Goal: Task Accomplishment & Management: Manage account settings

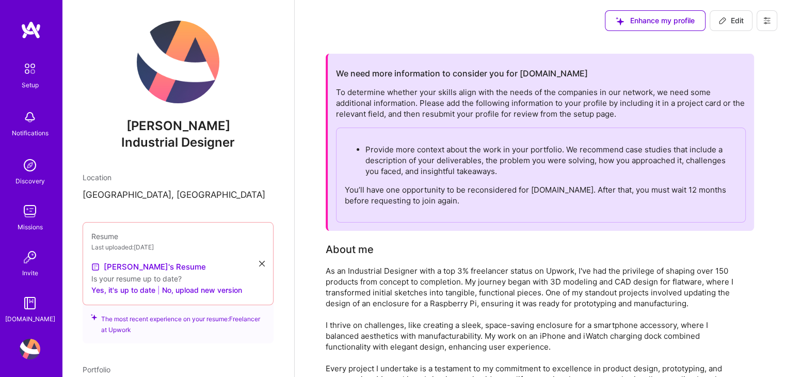
click at [170, 68] on img at bounding box center [178, 62] width 83 height 83
click at [168, 72] on img at bounding box center [178, 62] width 83 height 83
click at [671, 21] on span "Enhance my profile" at bounding box center [655, 20] width 79 height 10
click at [740, 20] on span "Edit" at bounding box center [731, 20] width 25 height 10
select select "US"
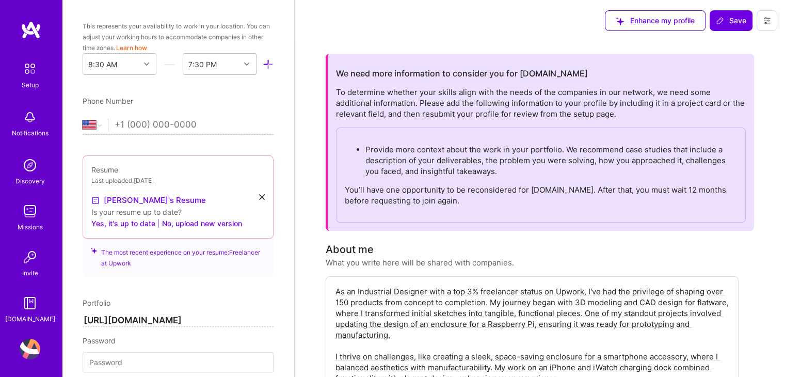
scroll to position [220, 0]
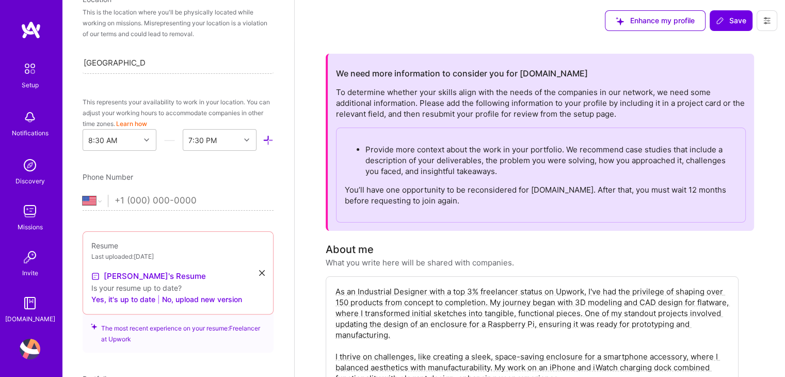
click at [207, 200] on input "tel" at bounding box center [194, 201] width 159 height 30
type input "[PHONE_NUMBER]"
select select "RS"
click at [335, 17] on div "Enhance my profile Save" at bounding box center [540, 20] width 491 height 41
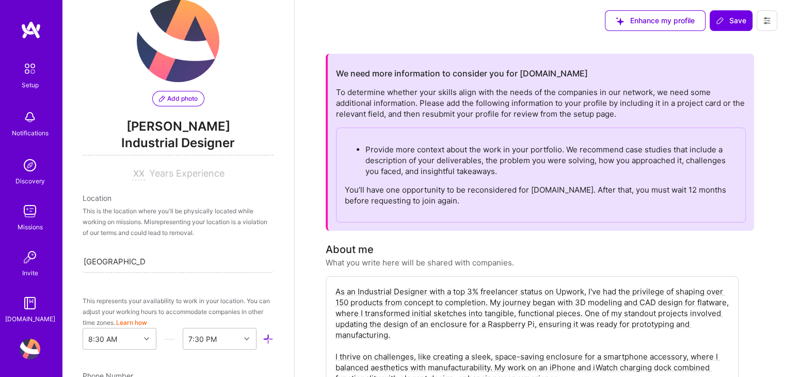
scroll to position [13, 0]
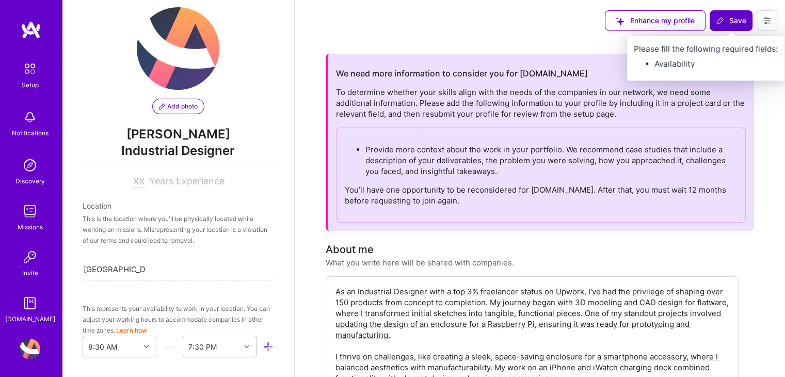
click at [729, 18] on span "Save" at bounding box center [731, 20] width 30 height 10
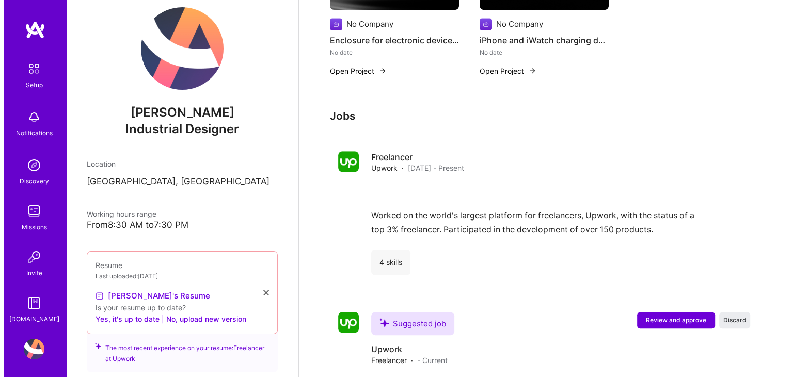
scroll to position [804, 0]
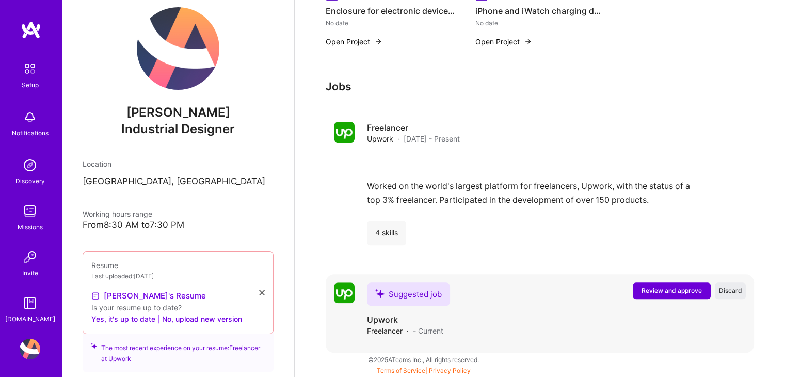
click at [655, 287] on span "Review and approve" at bounding box center [672, 290] width 60 height 9
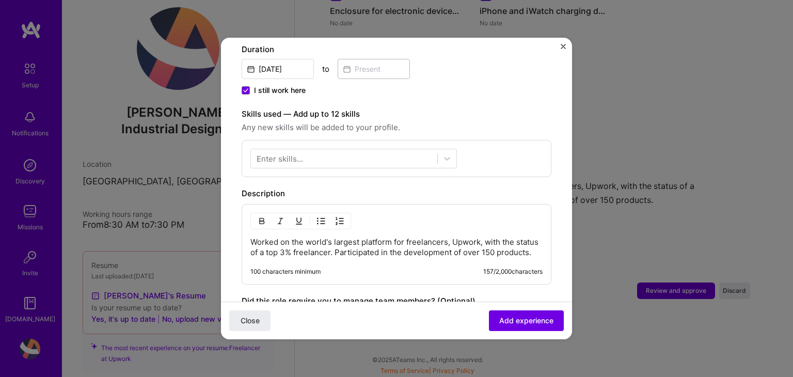
scroll to position [310, 0]
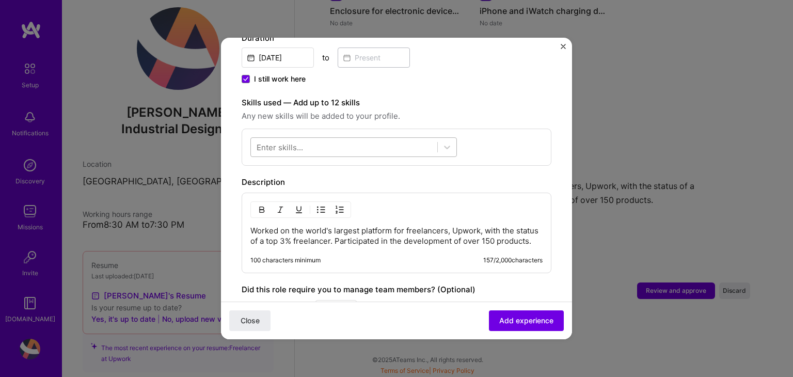
click at [390, 139] on div at bounding box center [344, 147] width 186 height 17
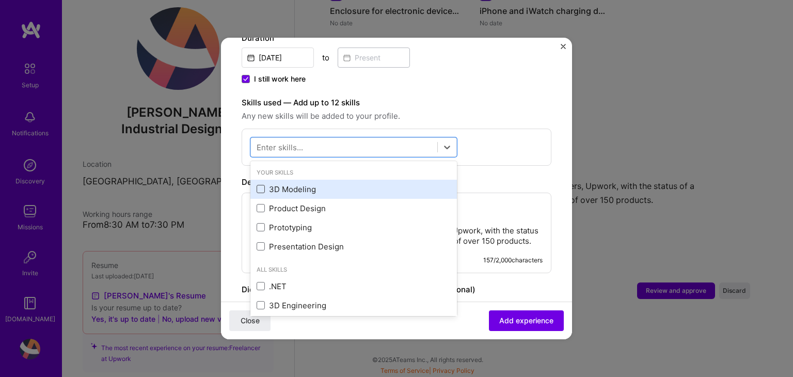
click at [261, 185] on span at bounding box center [261, 189] width 8 height 8
click at [0, 0] on input "checkbox" at bounding box center [0, 0] width 0 height 0
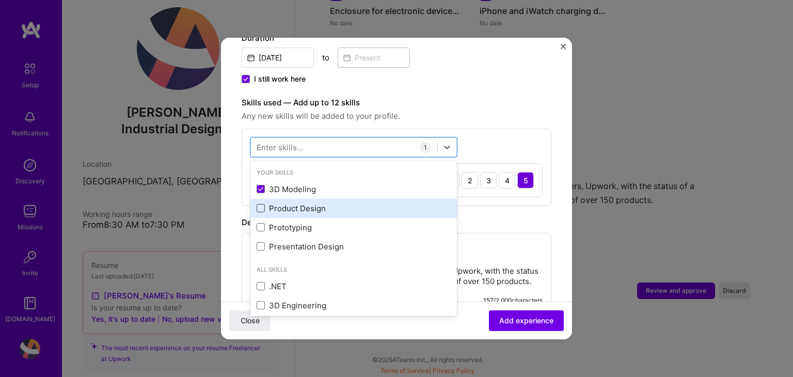
click at [260, 204] on span at bounding box center [261, 208] width 8 height 8
click at [0, 0] on input "checkbox" at bounding box center [0, 0] width 0 height 0
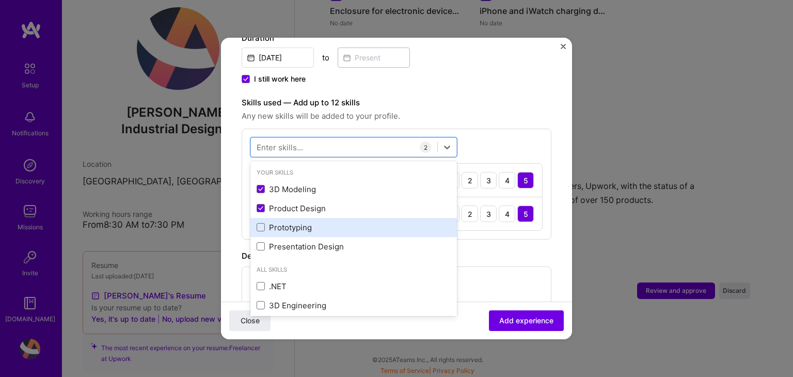
click at [258, 222] on div "Prototyping" at bounding box center [354, 227] width 194 height 11
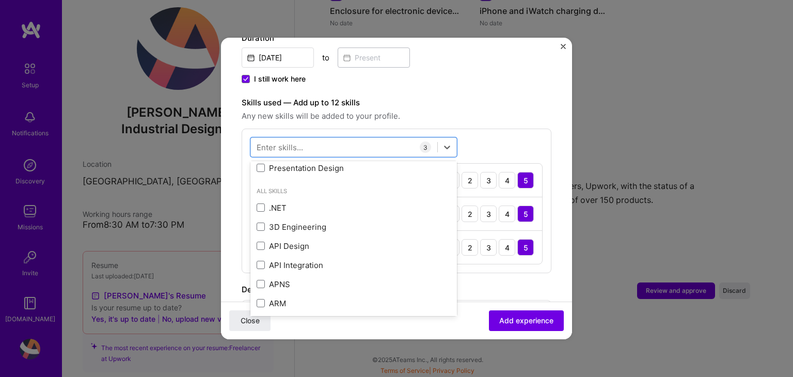
scroll to position [103, 0]
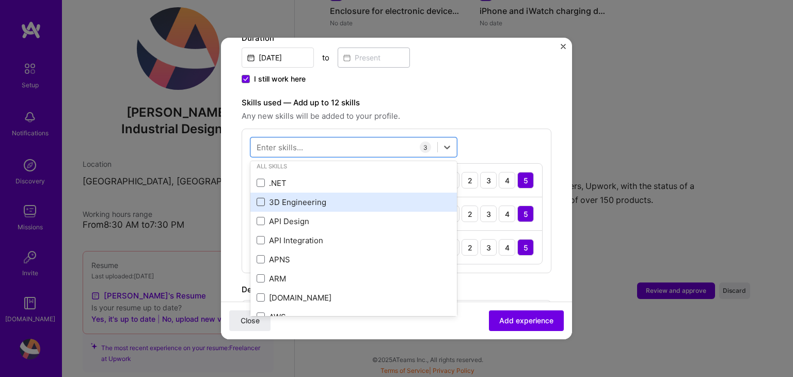
click at [258, 198] on span at bounding box center [261, 202] width 8 height 8
click at [0, 0] on input "checkbox" at bounding box center [0, 0] width 0 height 0
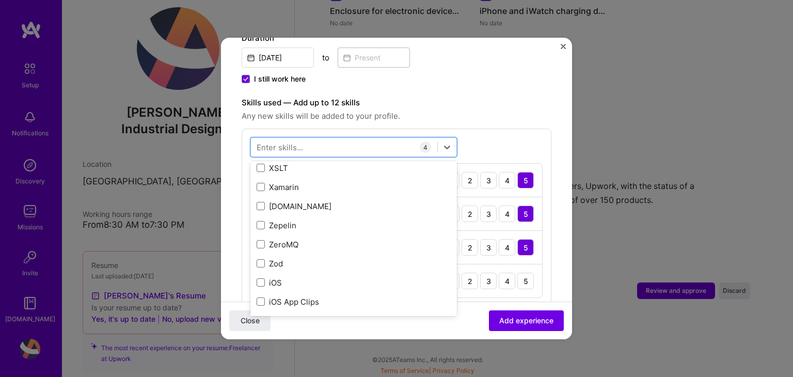
scroll to position [7113, 0]
click at [469, 81] on div "Adding suggested job This job is suggested based on your LinkedIn, resume or [D…" at bounding box center [397, 164] width 310 height 831
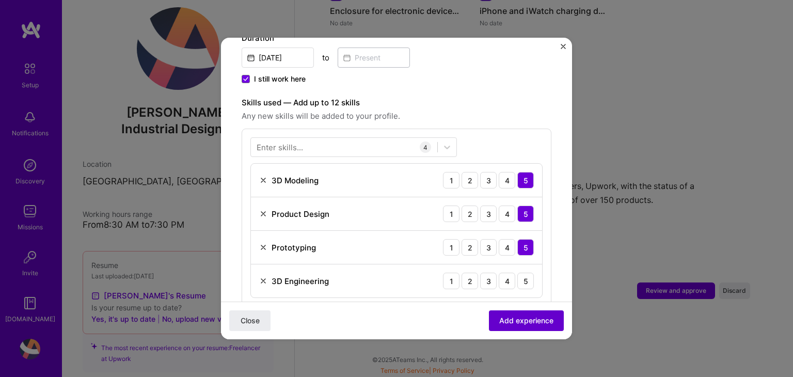
click at [499, 316] on span "Add experience" at bounding box center [526, 321] width 54 height 10
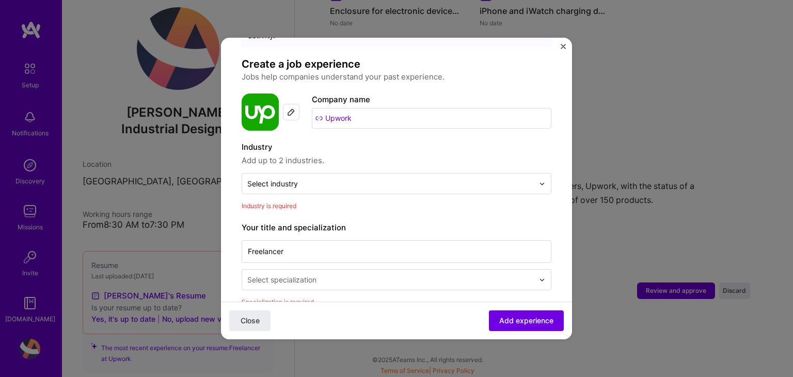
scroll to position [48, 0]
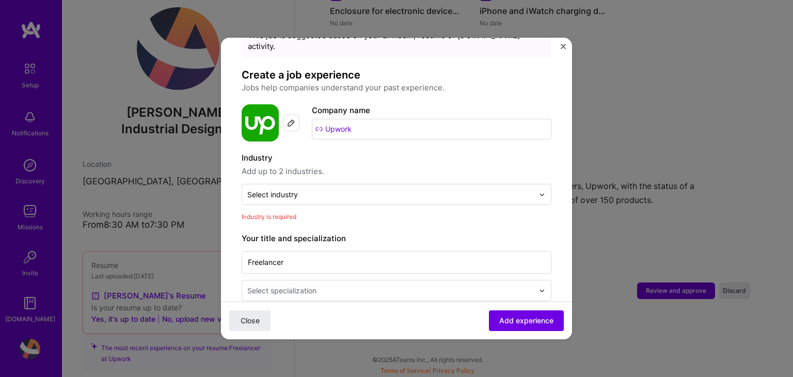
click at [371, 119] on input "Upwork" at bounding box center [432, 129] width 240 height 21
click at [353, 119] on input "Upwork" at bounding box center [432, 129] width 240 height 21
paste input "[URL][DOMAIN_NAME]"
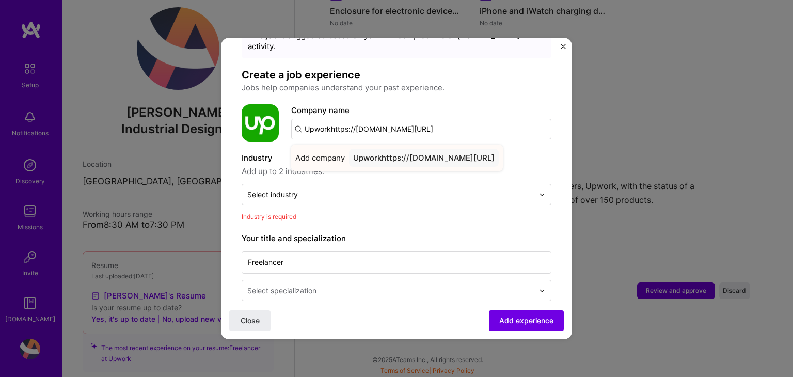
type input "Upworkhttps://[DOMAIN_NAME][URL]"
click at [396, 149] on div "Upworkhttps://[DOMAIN_NAME][URL]" at bounding box center [424, 158] width 150 height 18
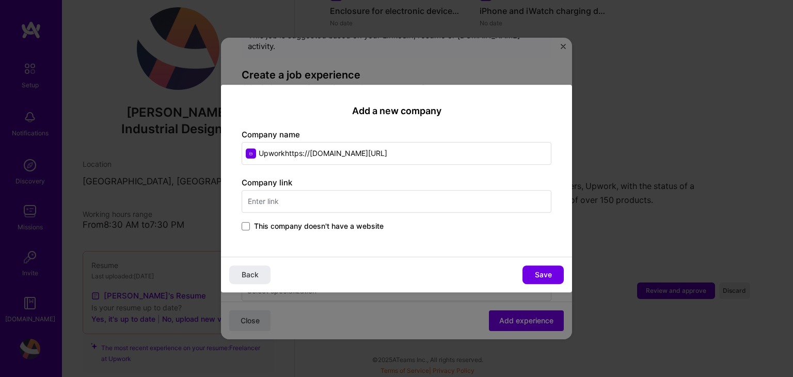
click at [472, 153] on input "Upworkhttps://[DOMAIN_NAME][URL]" at bounding box center [397, 153] width 310 height 23
drag, startPoint x: 510, startPoint y: 150, endPoint x: 285, endPoint y: 155, distance: 225.2
click at [285, 155] on input "Upworkhttps://[DOMAIN_NAME][URL]" at bounding box center [397, 153] width 310 height 23
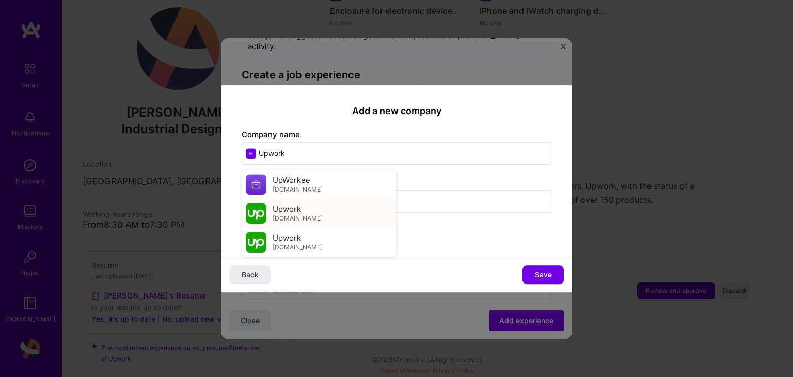
type input "Upwork"
click at [297, 211] on span "Upwork" at bounding box center [287, 208] width 28 height 11
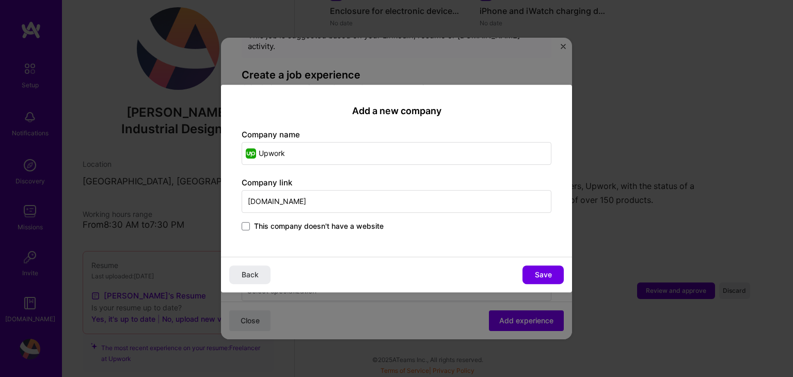
click at [305, 197] on input "[DOMAIN_NAME]" at bounding box center [397, 201] width 310 height 23
drag, startPoint x: 312, startPoint y: 197, endPoint x: 241, endPoint y: 209, distance: 72.3
click at [241, 209] on div "Add a new company Company name Upwork Company link [DOMAIN_NAME] This company d…" at bounding box center [396, 171] width 351 height 172
paste input "[URL][DOMAIN_NAME]"
type input "[URL][DOMAIN_NAME]"
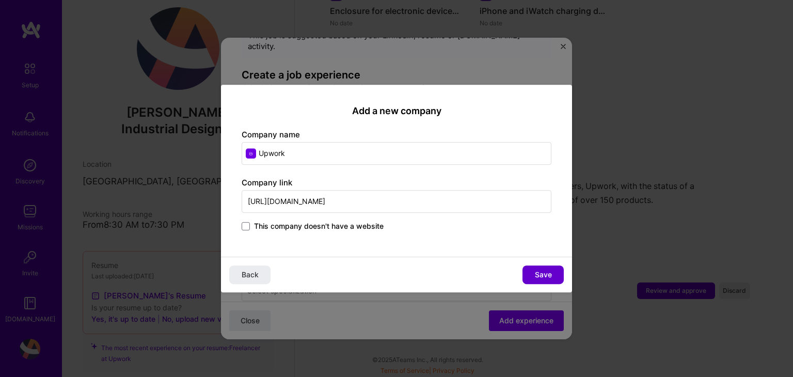
click at [546, 281] on button "Save" at bounding box center [543, 274] width 41 height 19
type input "Upwork"
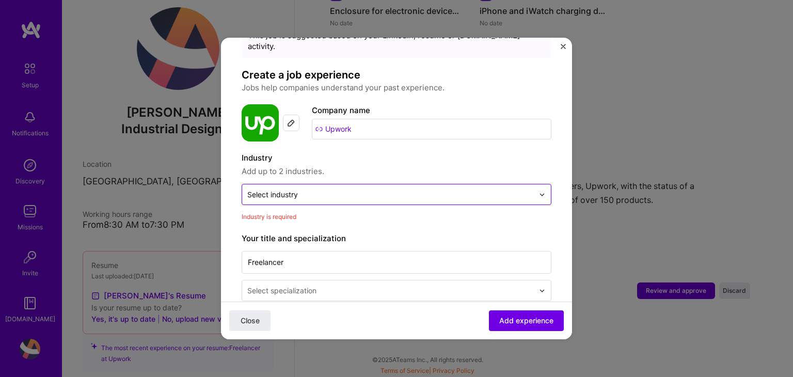
click at [323, 184] on div "Select industry 0" at bounding box center [390, 194] width 297 height 20
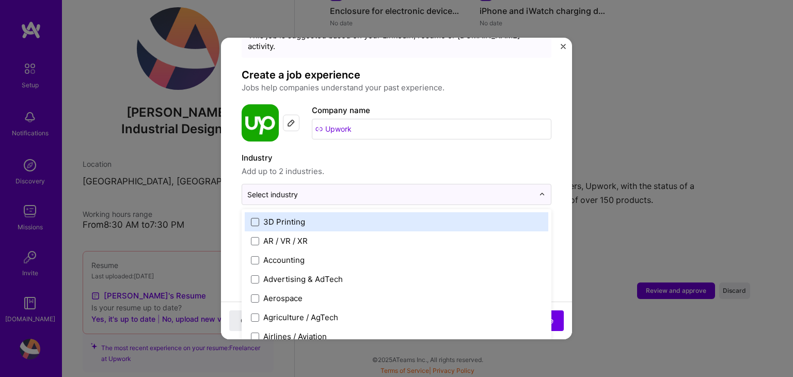
click at [253, 218] on span at bounding box center [255, 222] width 8 height 8
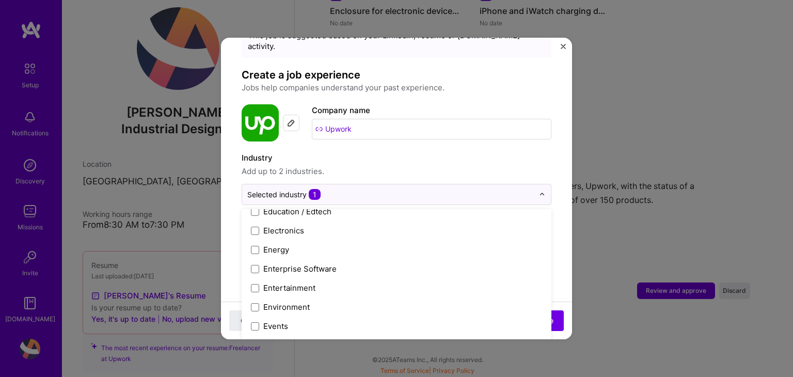
scroll to position [930, 0]
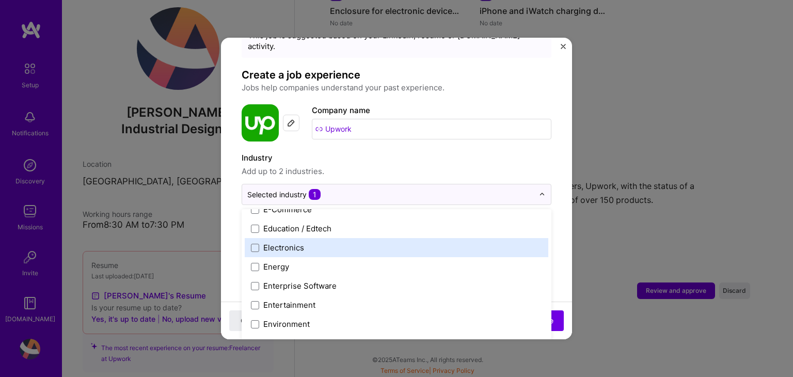
click at [249, 238] on div "Electronics" at bounding box center [397, 247] width 304 height 19
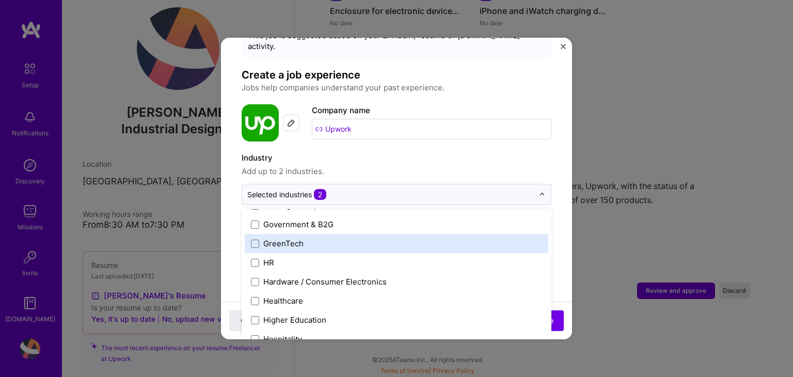
scroll to position [1291, 0]
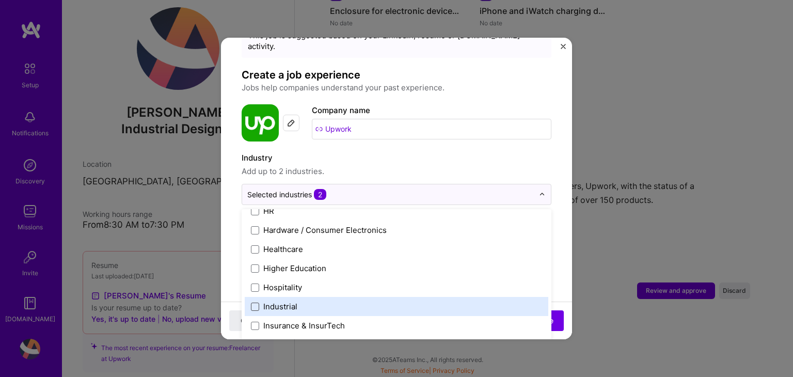
click at [254, 303] on span at bounding box center [255, 307] width 8 height 8
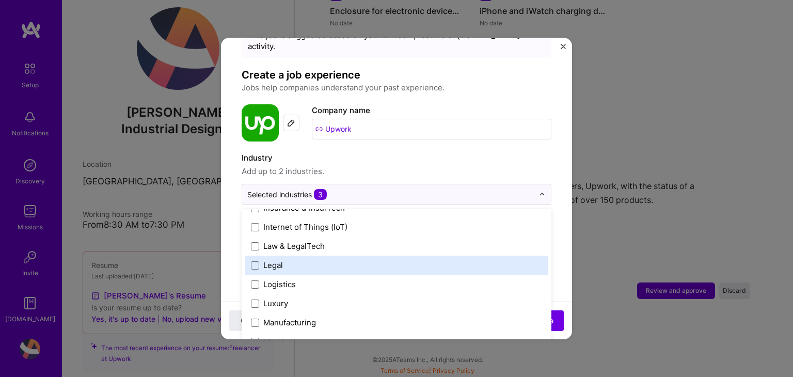
scroll to position [1446, 0]
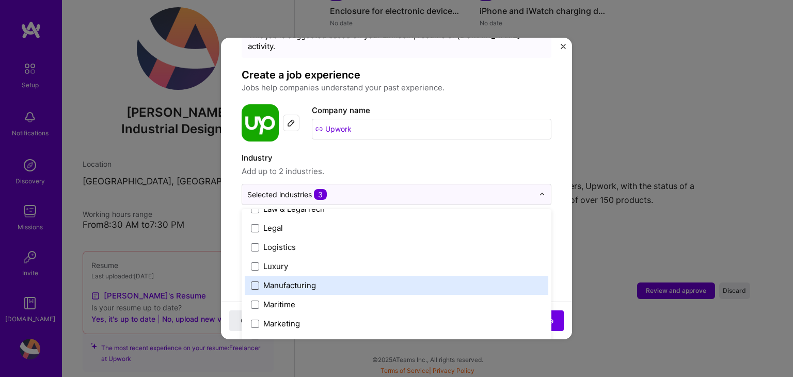
click at [256, 281] on span at bounding box center [255, 285] width 8 height 8
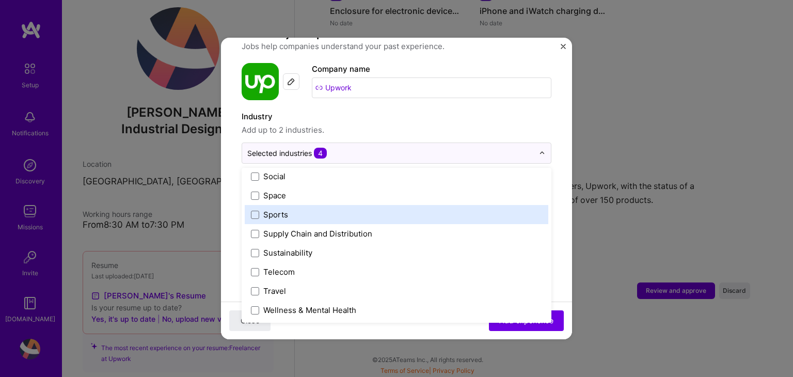
scroll to position [151, 0]
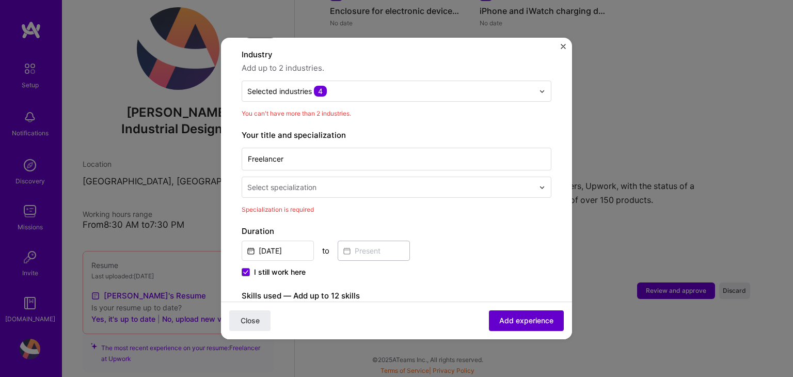
click at [521, 314] on button "Add experience" at bounding box center [526, 320] width 75 height 21
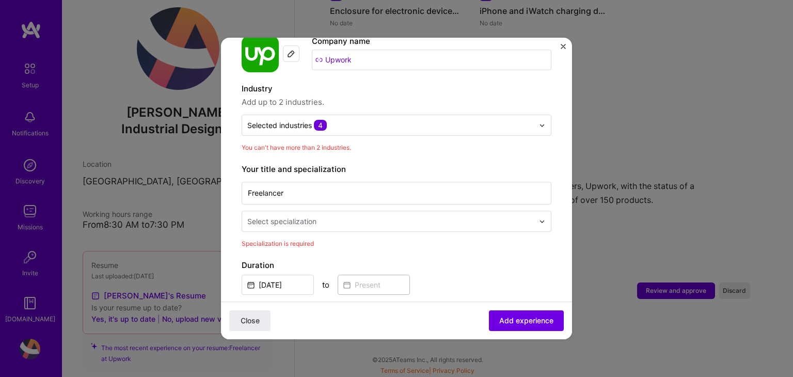
scroll to position [99, 0]
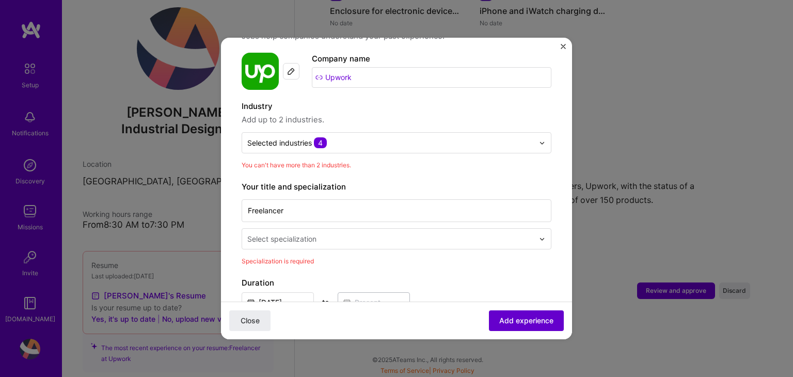
click at [499, 324] on span "Add experience" at bounding box center [526, 321] width 54 height 10
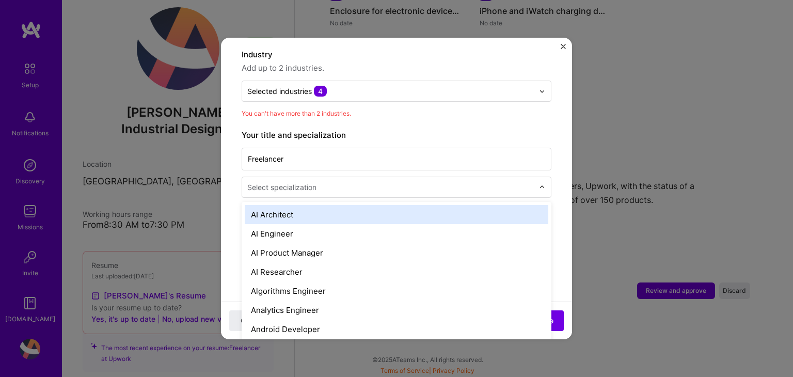
click at [257, 182] on div "Select specialization" at bounding box center [281, 187] width 69 height 11
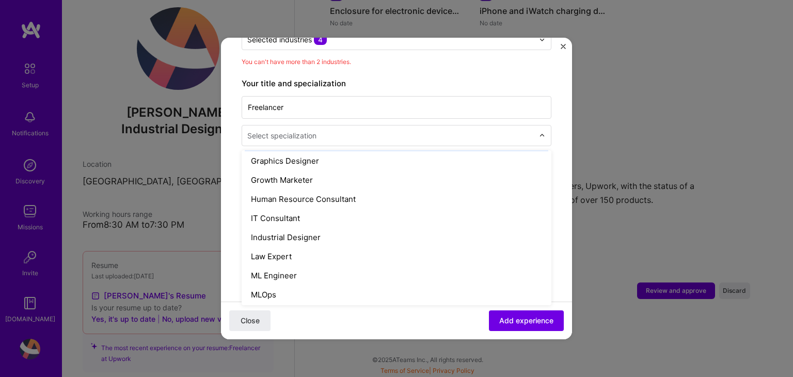
scroll to position [671, 0]
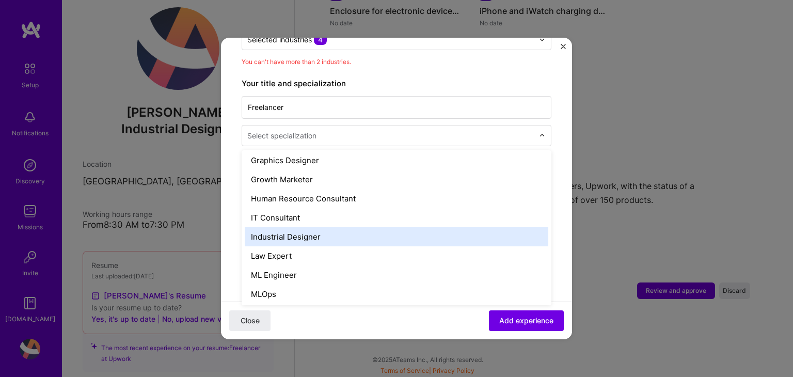
click at [296, 227] on div "Industrial Designer" at bounding box center [397, 236] width 304 height 19
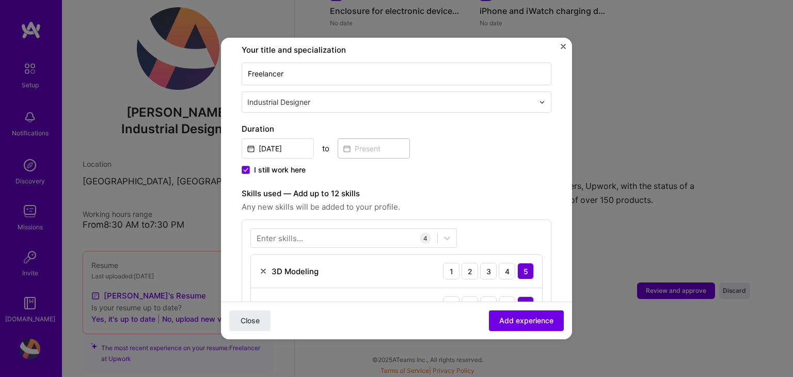
scroll to position [254, 0]
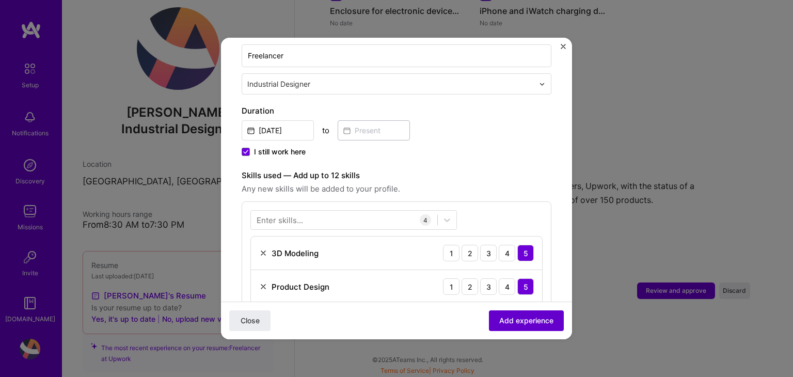
click at [502, 320] on span "Add experience" at bounding box center [526, 321] width 54 height 10
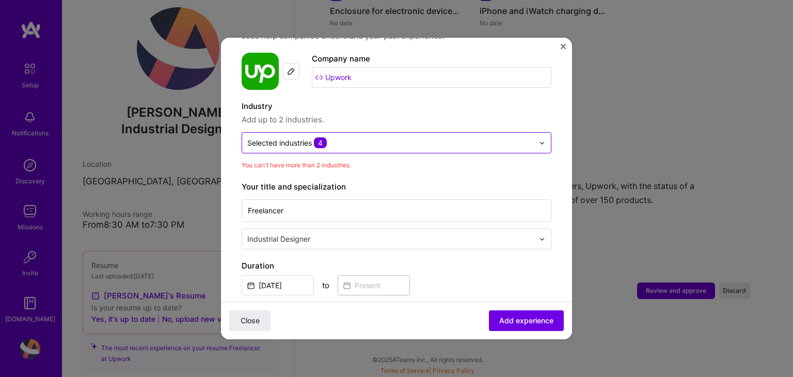
scroll to position [99, 0]
click at [361, 137] on input "text" at bounding box center [390, 142] width 287 height 11
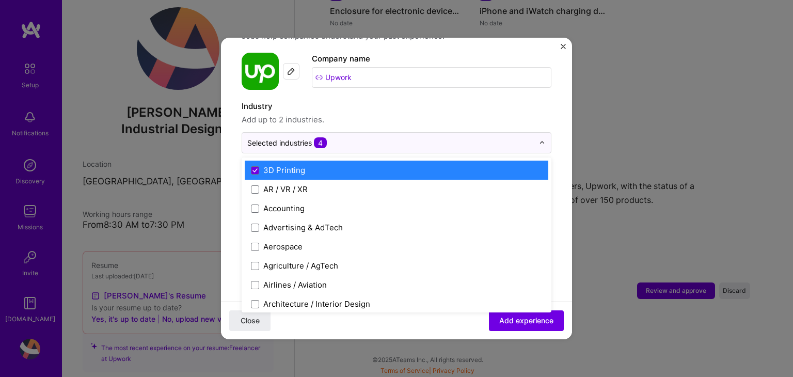
click at [422, 100] on label "Industry" at bounding box center [397, 106] width 310 height 12
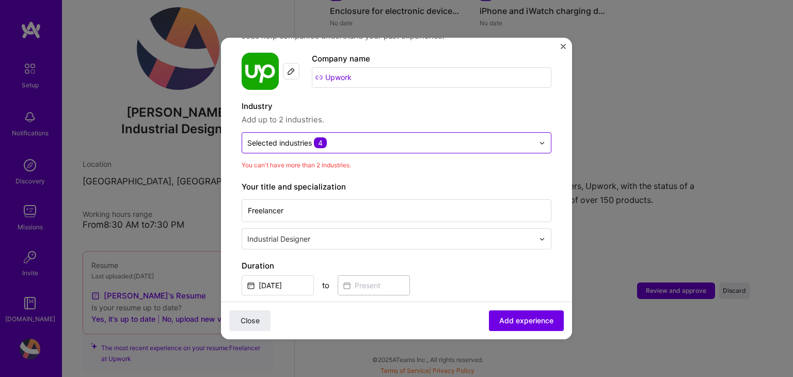
click at [382, 137] on input "text" at bounding box center [390, 142] width 287 height 11
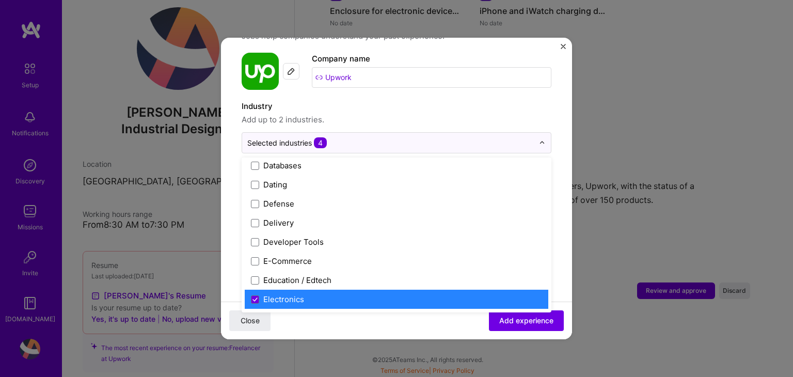
scroll to position [826, 0]
click at [256, 297] on icon at bounding box center [255, 299] width 5 height 4
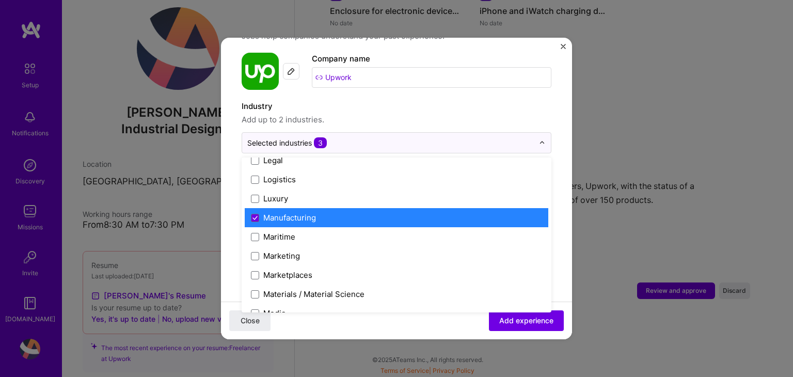
scroll to position [1498, 0]
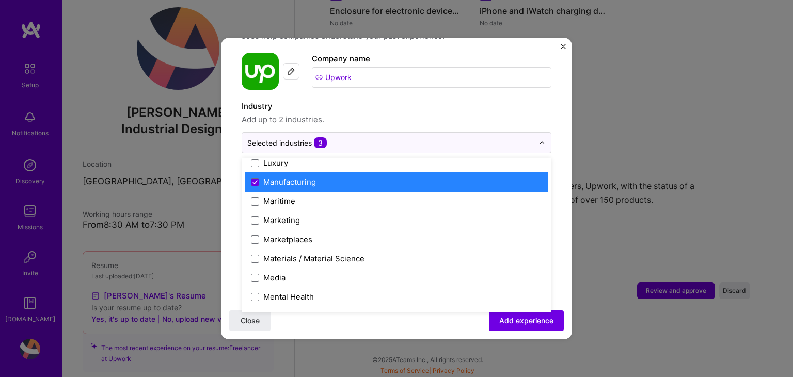
click at [268, 177] on div "Manufacturing" at bounding box center [289, 182] width 53 height 11
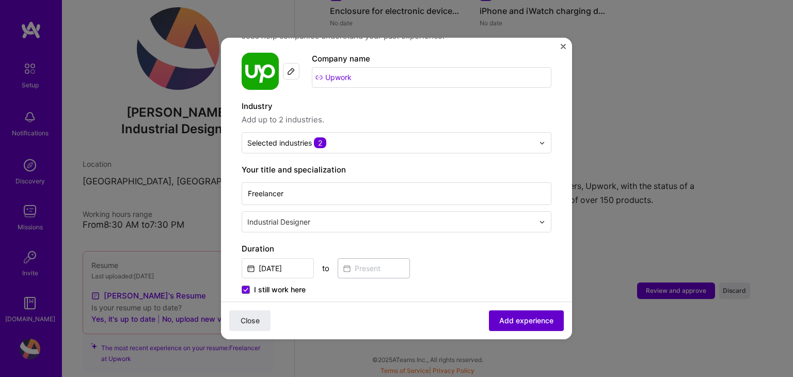
click at [507, 322] on span "Add experience" at bounding box center [526, 321] width 54 height 10
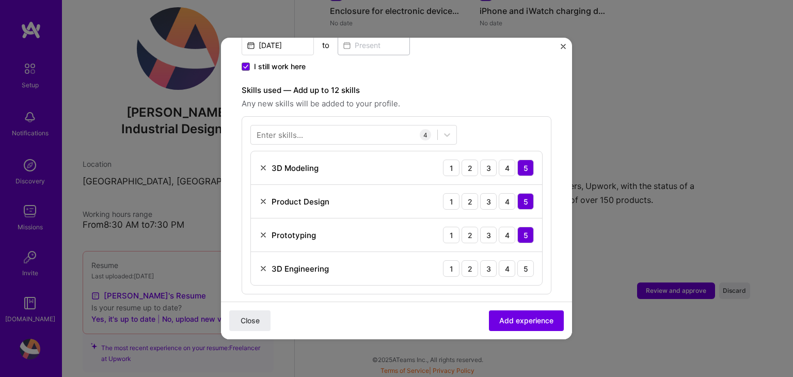
scroll to position [305, 0]
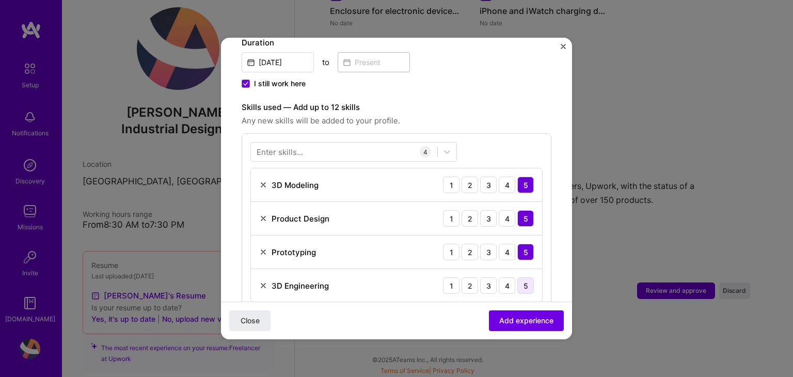
click at [520, 277] on div "5" at bounding box center [525, 285] width 17 height 17
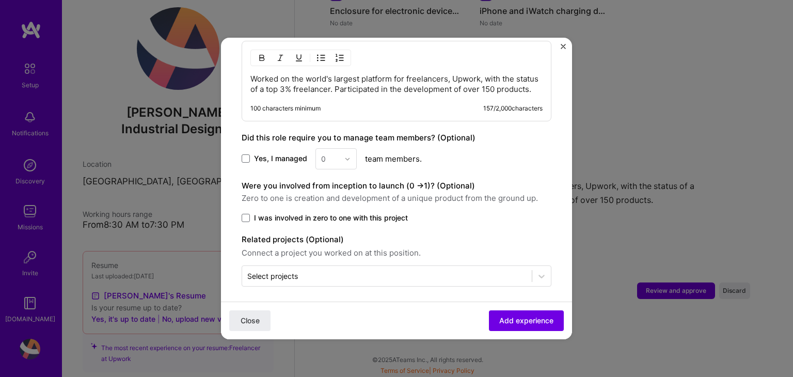
scroll to position [622, 0]
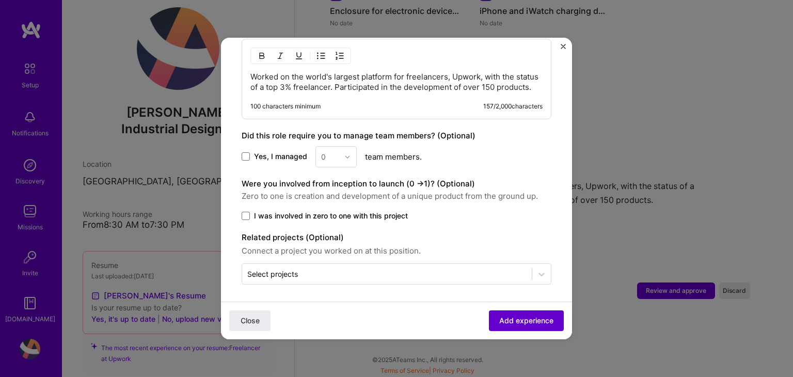
click at [501, 317] on span "Add experience" at bounding box center [526, 321] width 54 height 10
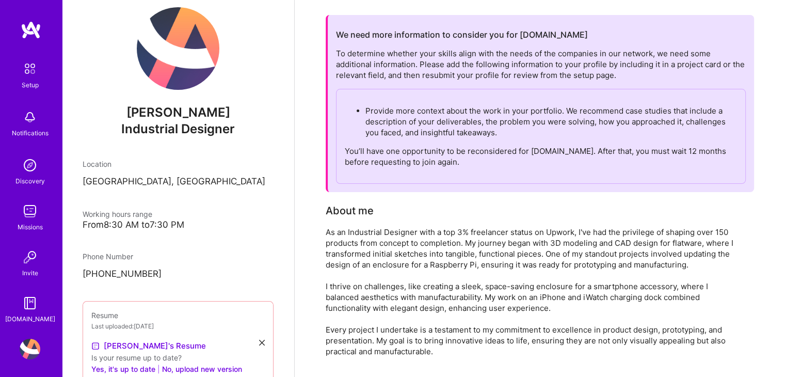
scroll to position [0, 0]
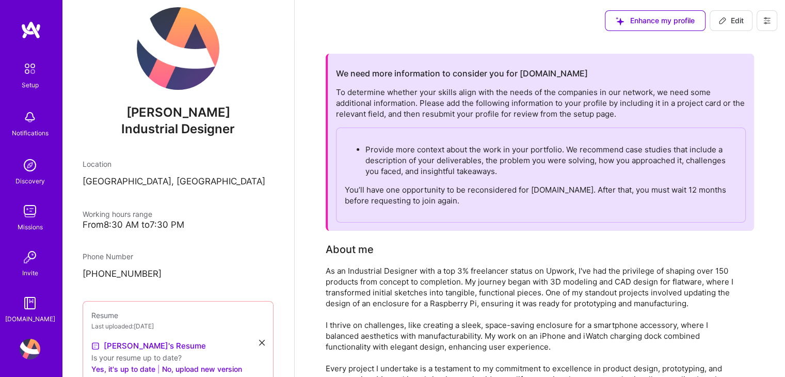
click at [444, 100] on div "To determine whether your skills align with the needs of the companies in our n…" at bounding box center [541, 155] width 410 height 136
drag, startPoint x: 356, startPoint y: 90, endPoint x: 578, endPoint y: 96, distance: 222.1
click at [578, 96] on div "To determine whether your skills align with the needs of the companies in our n…" at bounding box center [541, 155] width 410 height 136
click at [599, 94] on div "To determine whether your skills align with the needs of the companies in our n…" at bounding box center [541, 155] width 410 height 136
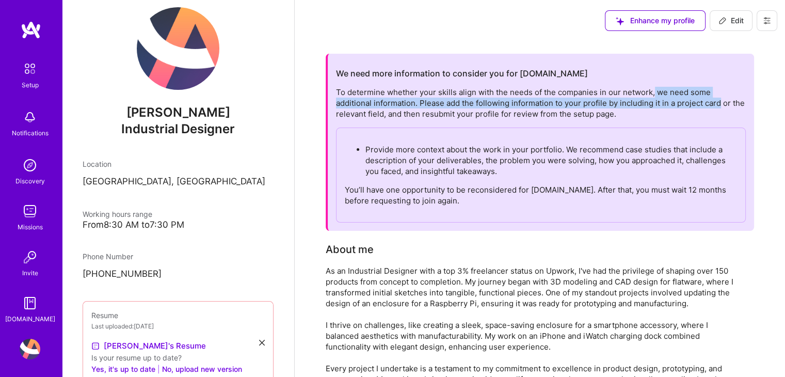
drag, startPoint x: 654, startPoint y: 89, endPoint x: 718, endPoint y: 103, distance: 65.5
click at [718, 103] on div "To determine whether your skills align with the needs of the companies in our n…" at bounding box center [541, 155] width 410 height 136
click at [569, 104] on div "To determine whether your skills align with the needs of the companies in our n…" at bounding box center [541, 155] width 410 height 136
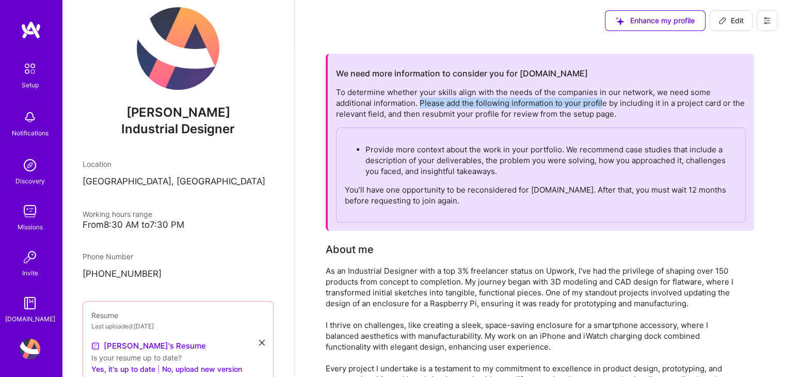
drag, startPoint x: 464, startPoint y: 102, endPoint x: 602, endPoint y: 107, distance: 137.5
click at [602, 107] on div "To determine whether your skills align with the needs of the companies in our n…" at bounding box center [541, 155] width 410 height 136
click at [558, 104] on div "To determine whether your skills align with the needs of the companies in our n…" at bounding box center [541, 155] width 410 height 136
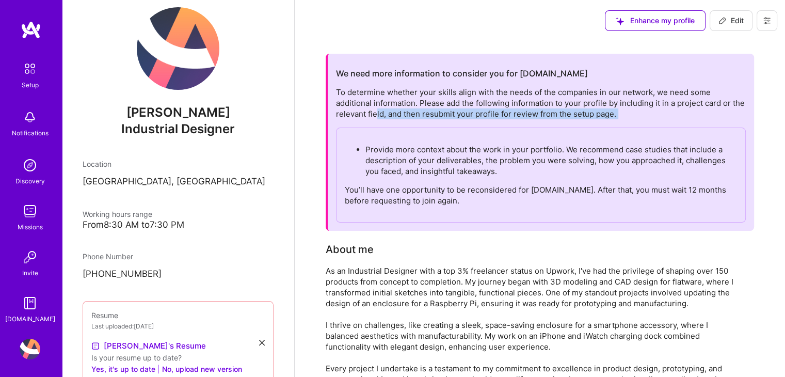
drag, startPoint x: 376, startPoint y: 115, endPoint x: 628, endPoint y: 122, distance: 252.7
click at [603, 122] on div "To determine whether your skills align with the needs of the companies in our n…" at bounding box center [541, 155] width 410 height 136
click at [635, 120] on div "To determine whether your skills align with the needs of the companies in our n…" at bounding box center [541, 155] width 410 height 136
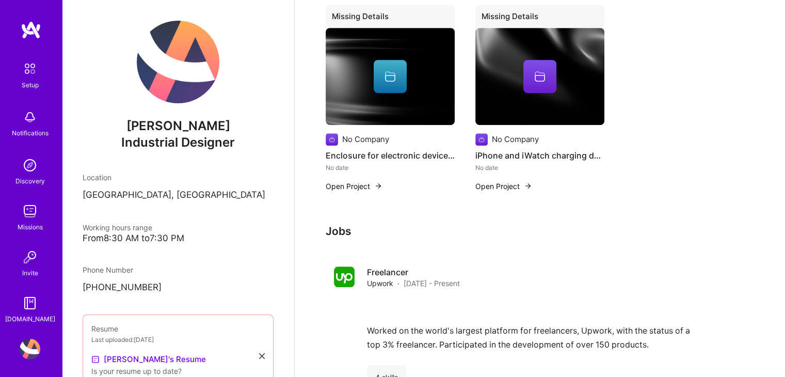
click at [31, 32] on img at bounding box center [31, 30] width 21 height 19
click at [33, 69] on img at bounding box center [30, 69] width 22 height 22
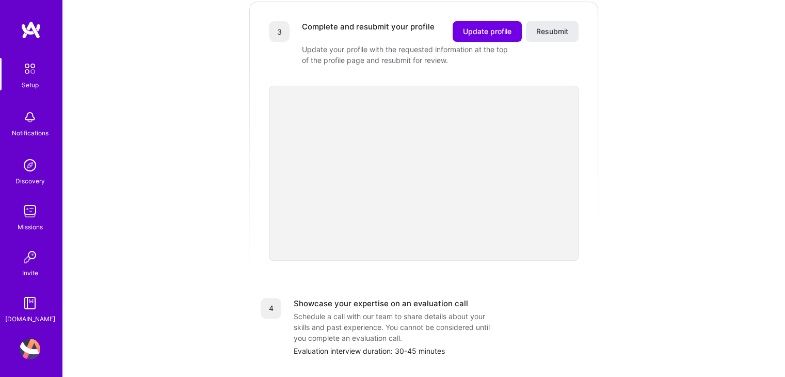
scroll to position [300, 0]
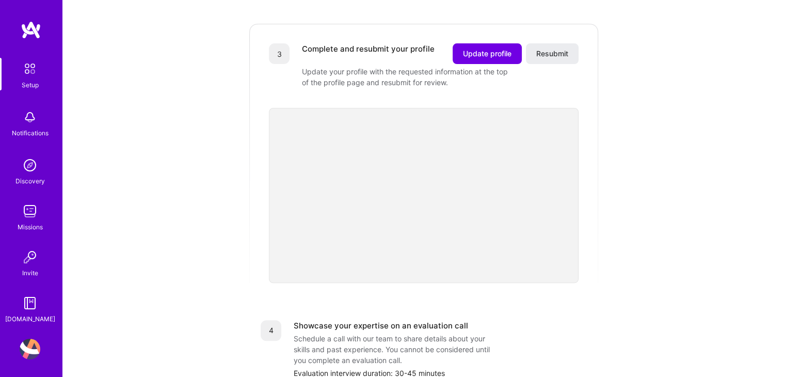
click at [28, 217] on img at bounding box center [30, 211] width 21 height 21
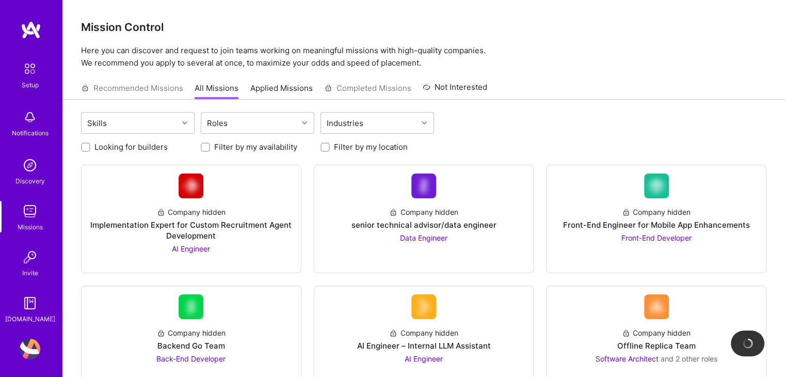
click at [23, 166] on img at bounding box center [30, 165] width 21 height 21
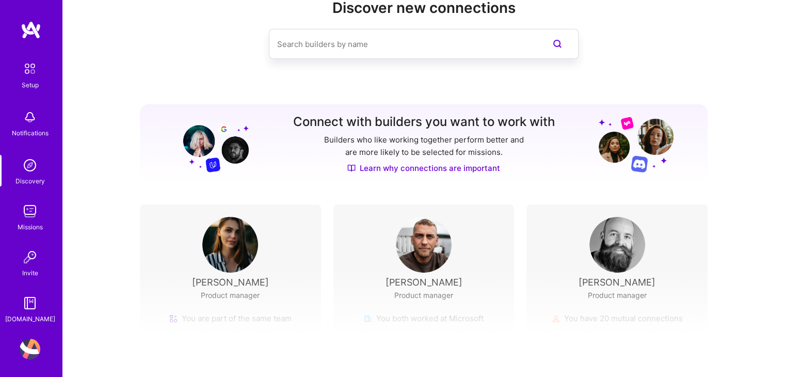
scroll to position [33, 0]
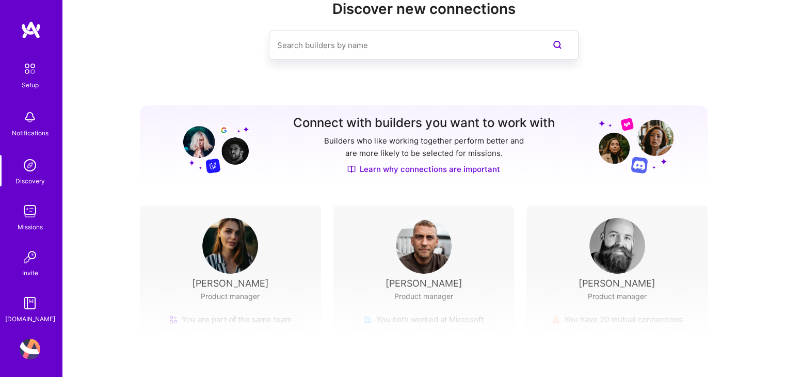
click at [235, 238] on img at bounding box center [230, 246] width 56 height 56
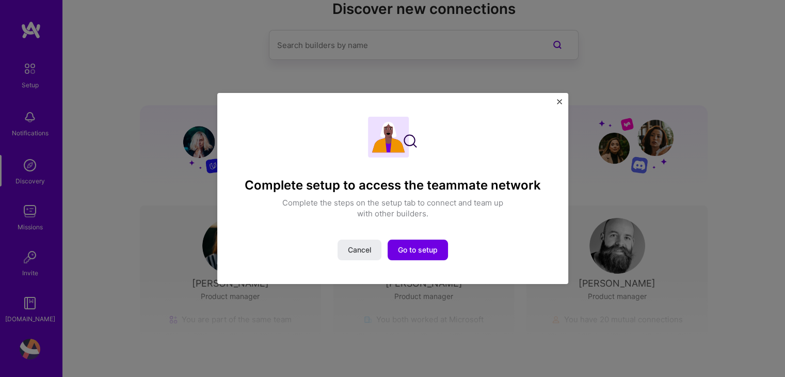
click at [561, 100] on img "Close" at bounding box center [559, 101] width 5 height 5
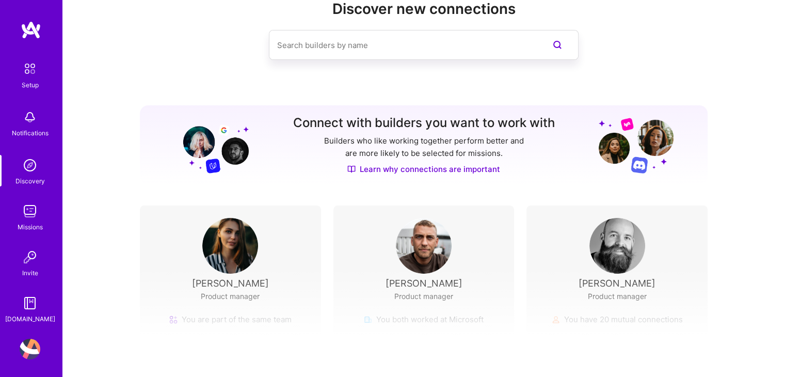
click at [26, 69] on img at bounding box center [30, 69] width 22 height 22
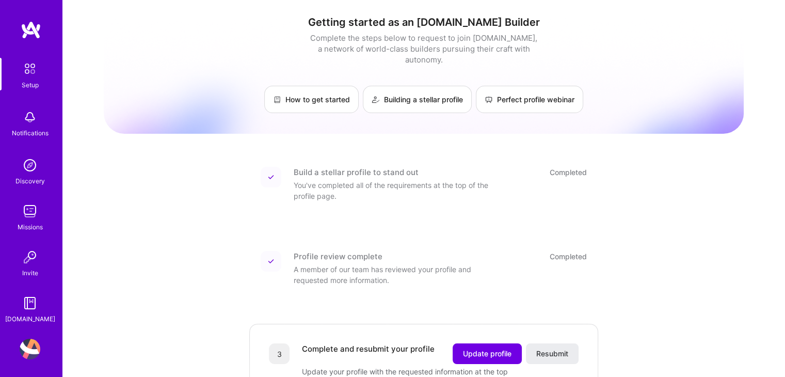
click at [27, 25] on img at bounding box center [31, 30] width 21 height 19
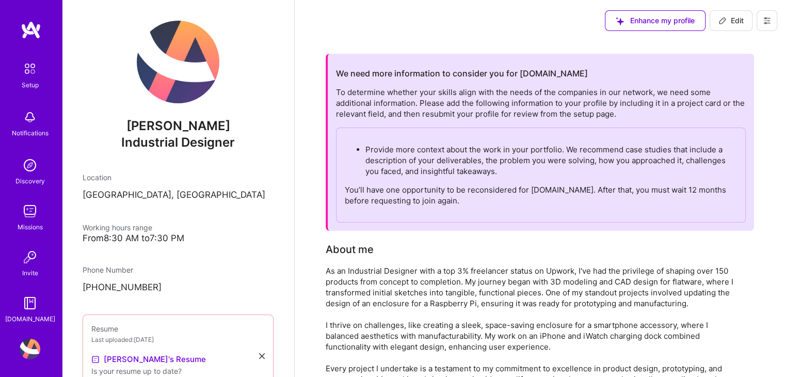
click at [767, 20] on icon at bounding box center [767, 21] width 8 height 8
click at [732, 71] on button "Payment method" at bounding box center [738, 70] width 77 height 26
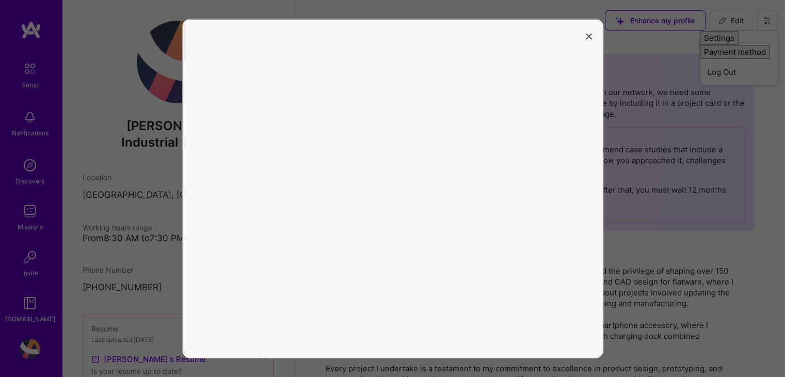
click at [587, 33] on icon "modal" at bounding box center [589, 36] width 6 height 6
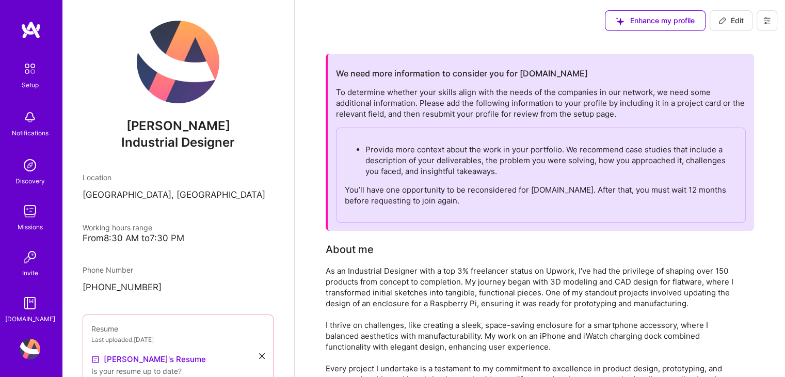
click at [775, 19] on button at bounding box center [767, 20] width 21 height 21
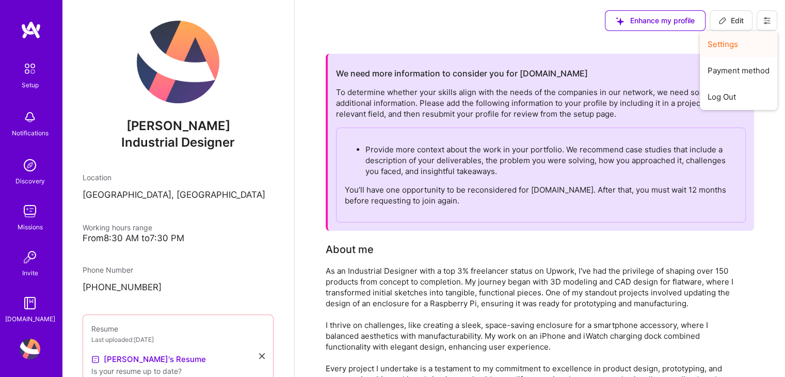
click at [731, 43] on button "Settings" at bounding box center [738, 44] width 77 height 26
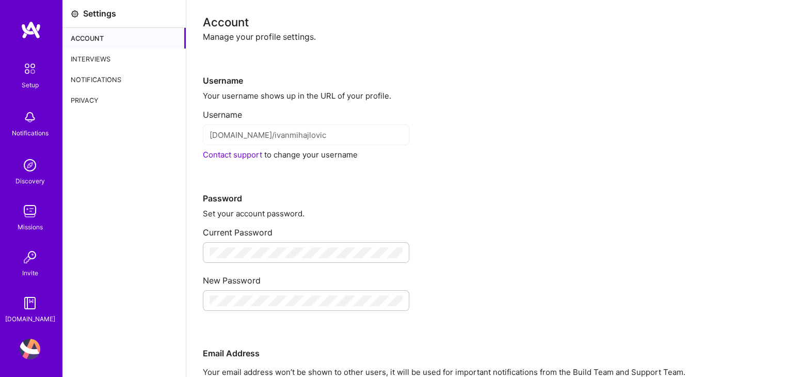
click at [22, 32] on img at bounding box center [31, 30] width 21 height 19
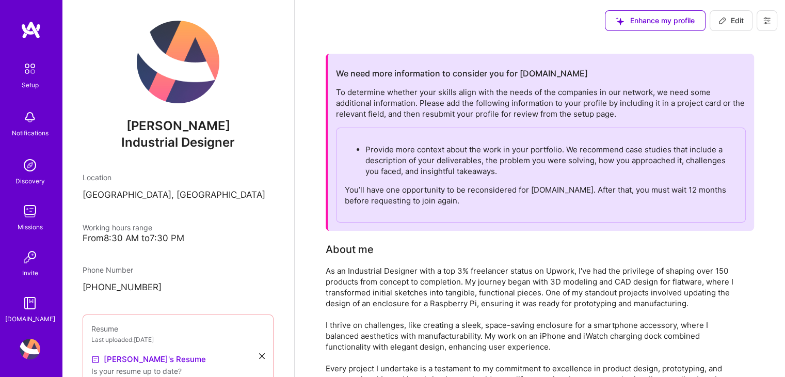
click at [26, 29] on img at bounding box center [31, 30] width 21 height 19
